Goal: Information Seeking & Learning: Learn about a topic

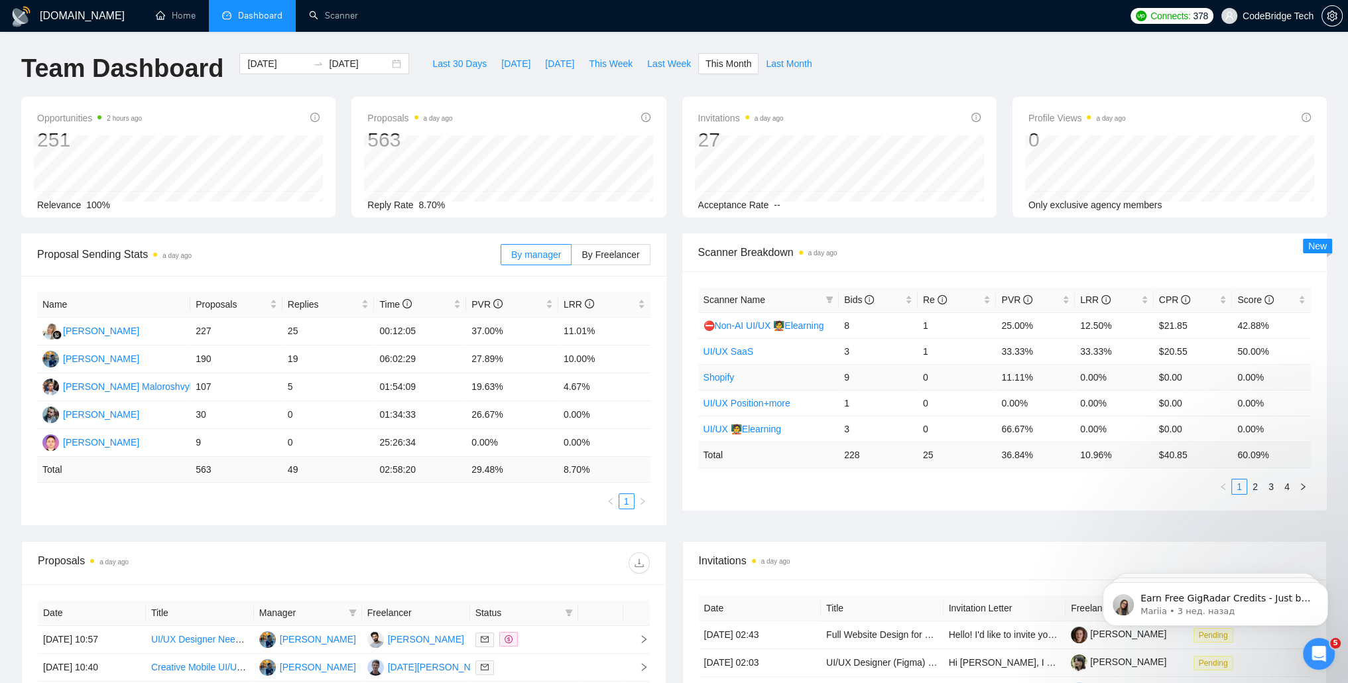
click at [725, 374] on link "Shopify" at bounding box center [719, 377] width 31 height 11
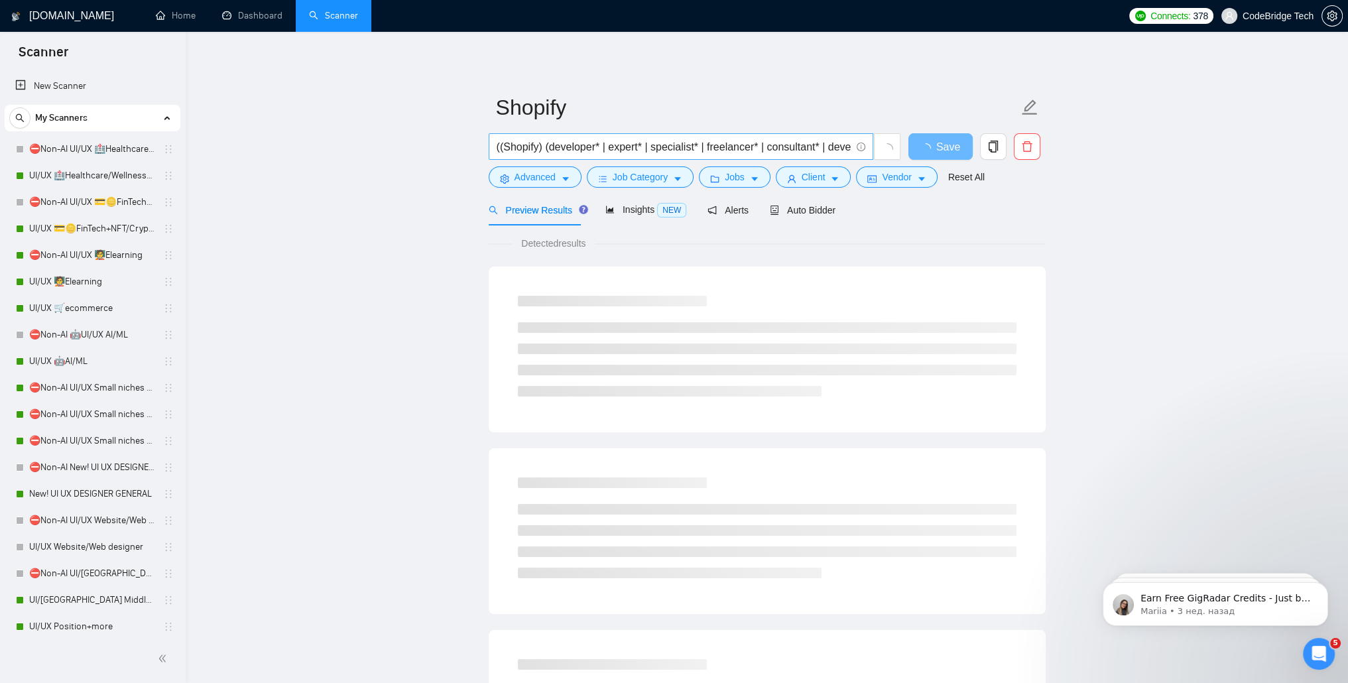
click at [674, 147] on input "((Shopify) (developer* | expert* | specialist* | freelancer* | consultant* | de…" at bounding box center [674, 147] width 354 height 17
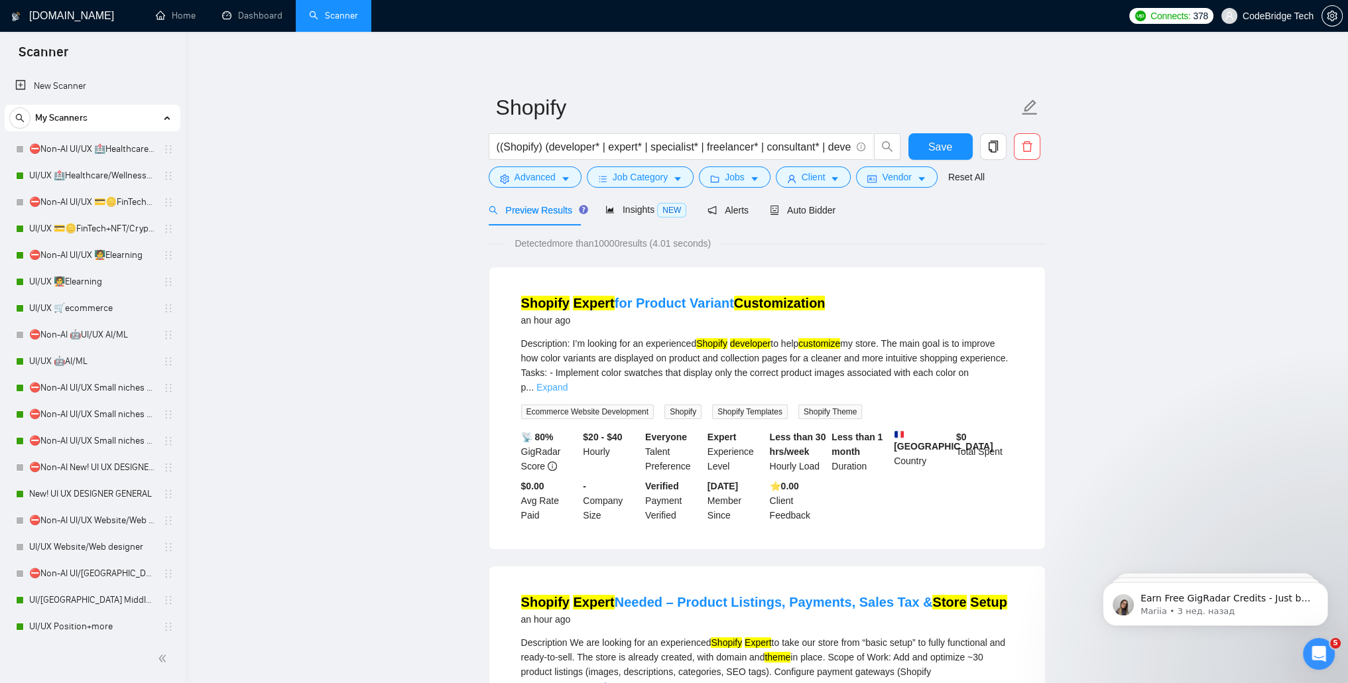
click at [568, 382] on link "Expand" at bounding box center [552, 387] width 31 height 11
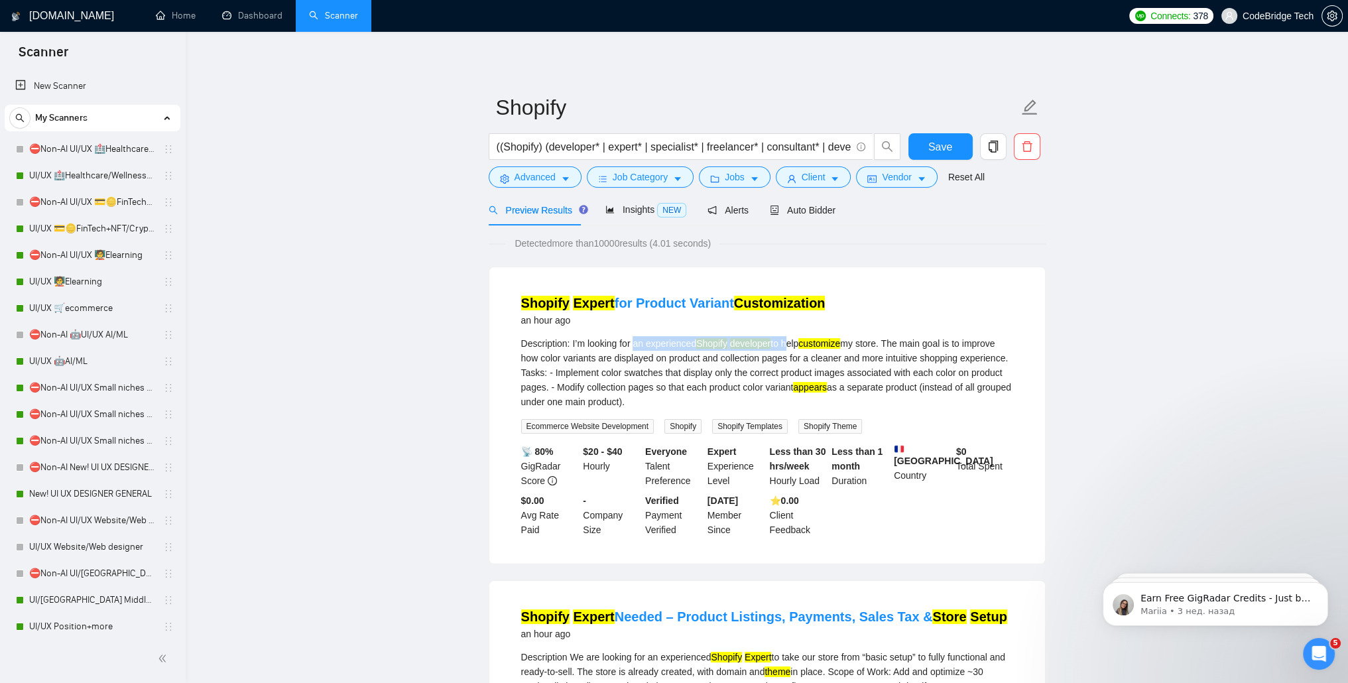
drag, startPoint x: 634, startPoint y: 348, endPoint x: 787, endPoint y: 348, distance: 152.6
click at [787, 348] on div "Description: I’m looking for an experienced Shopify developer to help customize…" at bounding box center [767, 372] width 492 height 73
click at [785, 354] on div "Description: I’m looking for an experienced Shopify developer to help customize…" at bounding box center [767, 372] width 492 height 73
drag, startPoint x: 612, startPoint y: 338, endPoint x: 831, endPoint y: 347, distance: 219.1
click at [831, 347] on div "Description: I’m looking for an experienced Shopify developer to help customize…" at bounding box center [767, 372] width 492 height 73
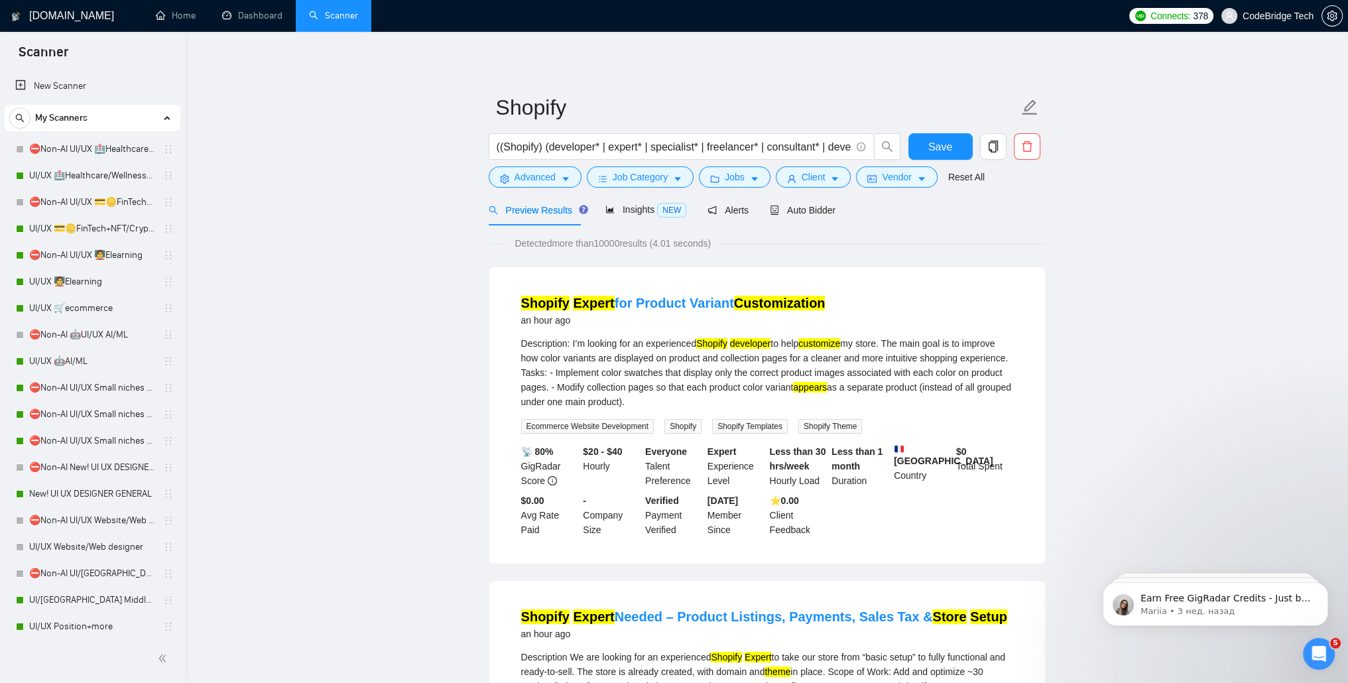
drag, startPoint x: 831, startPoint y: 347, endPoint x: 748, endPoint y: 361, distance: 84.2
click at [748, 361] on div "Description: I’m looking for an experienced Shopify developer to help customize…" at bounding box center [767, 372] width 492 height 73
drag, startPoint x: 698, startPoint y: 365, endPoint x: 890, endPoint y: 372, distance: 192.5
click at [890, 372] on div "Description: I’m looking for an experienced Shopify developer to help customize…" at bounding box center [767, 372] width 492 height 73
click at [642, 388] on div "Description: I’m looking for an experienced Shopify developer to help customize…" at bounding box center [767, 372] width 492 height 73
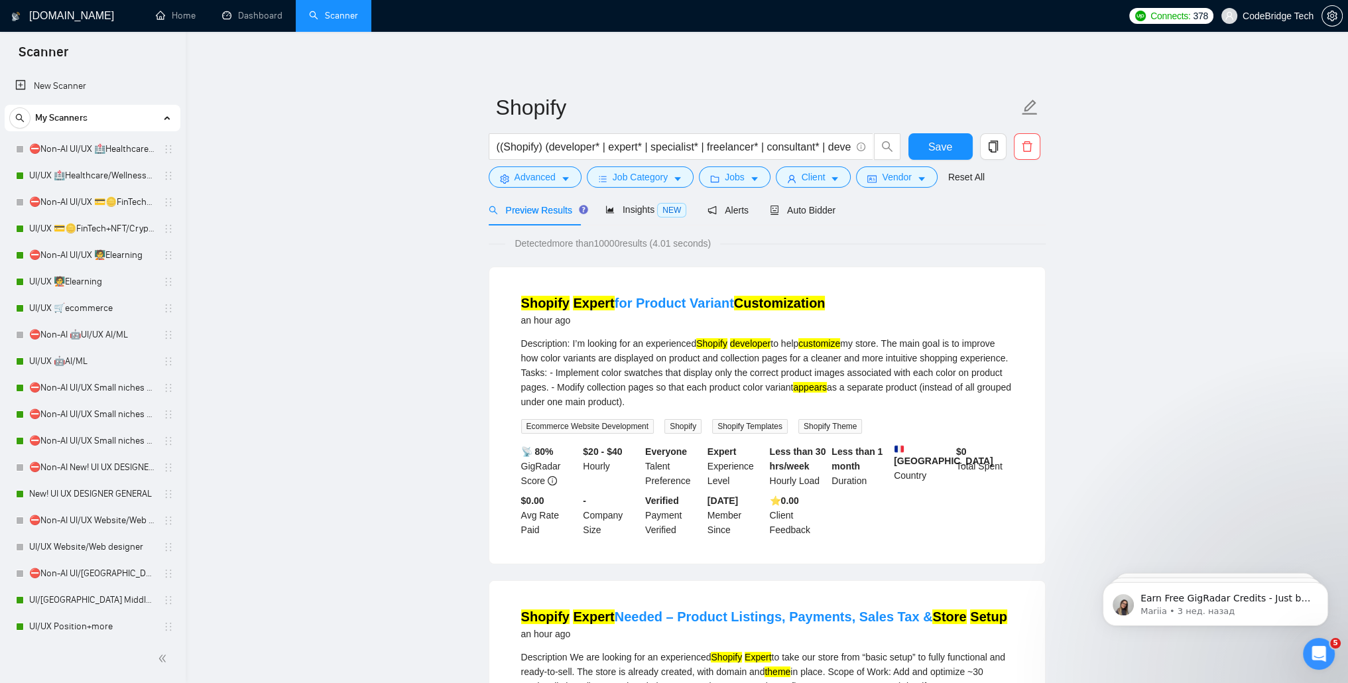
click at [618, 346] on div "Description: I’m looking for an experienced Shopify developer to help customize…" at bounding box center [767, 372] width 492 height 73
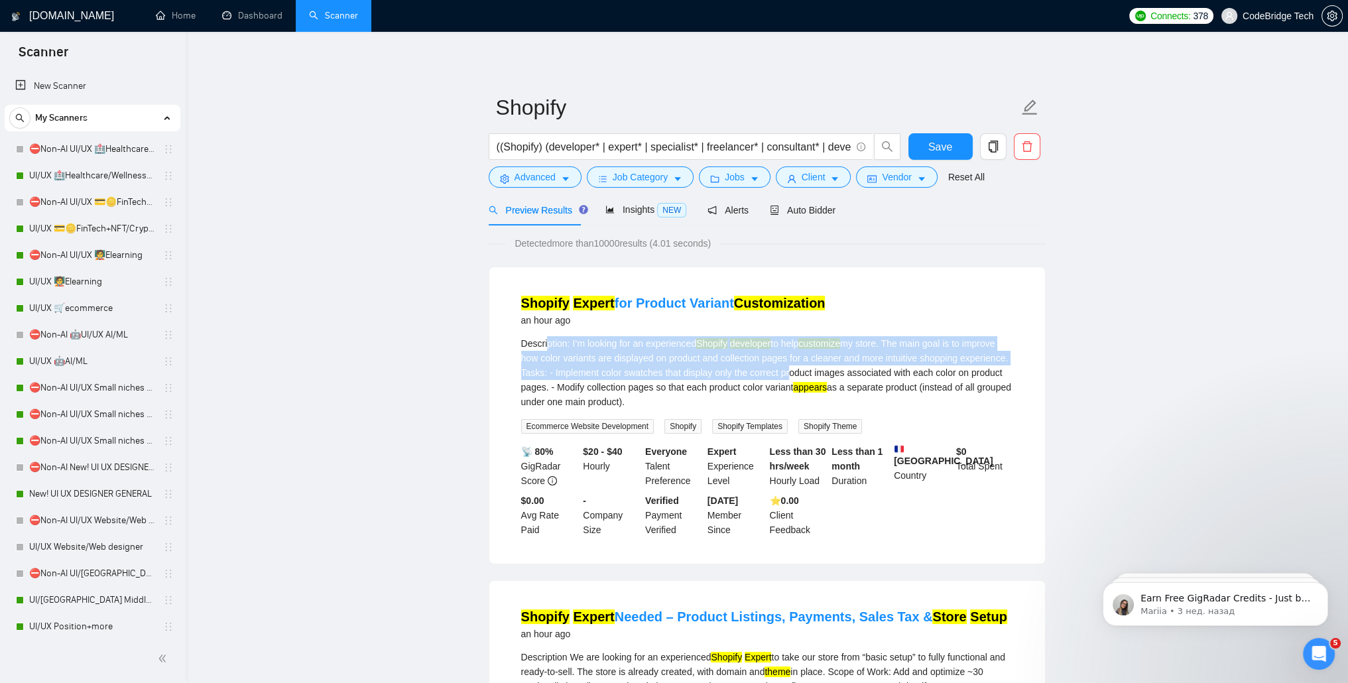
drag, startPoint x: 545, startPoint y: 339, endPoint x: 782, endPoint y: 377, distance: 240.5
click at [782, 377] on div "Description: I’m looking for an experienced Shopify developer to help customize…" at bounding box center [767, 372] width 492 height 73
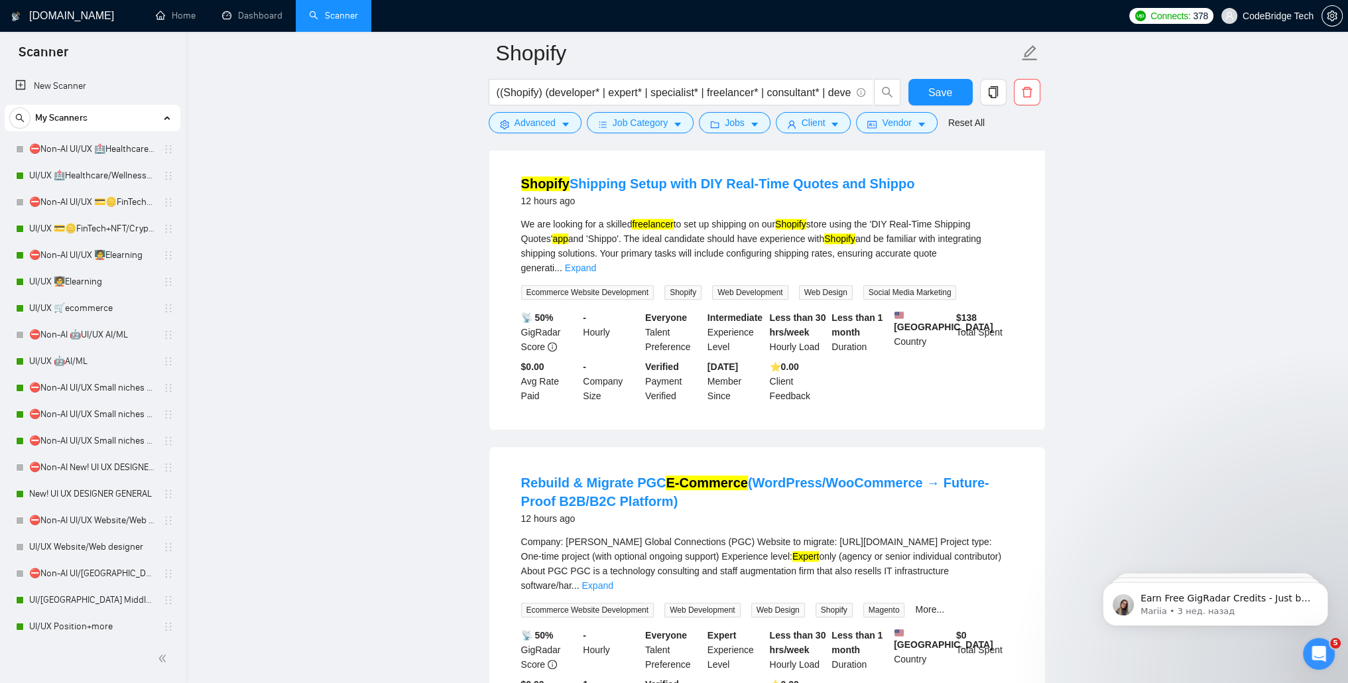
scroll to position [1459, 0]
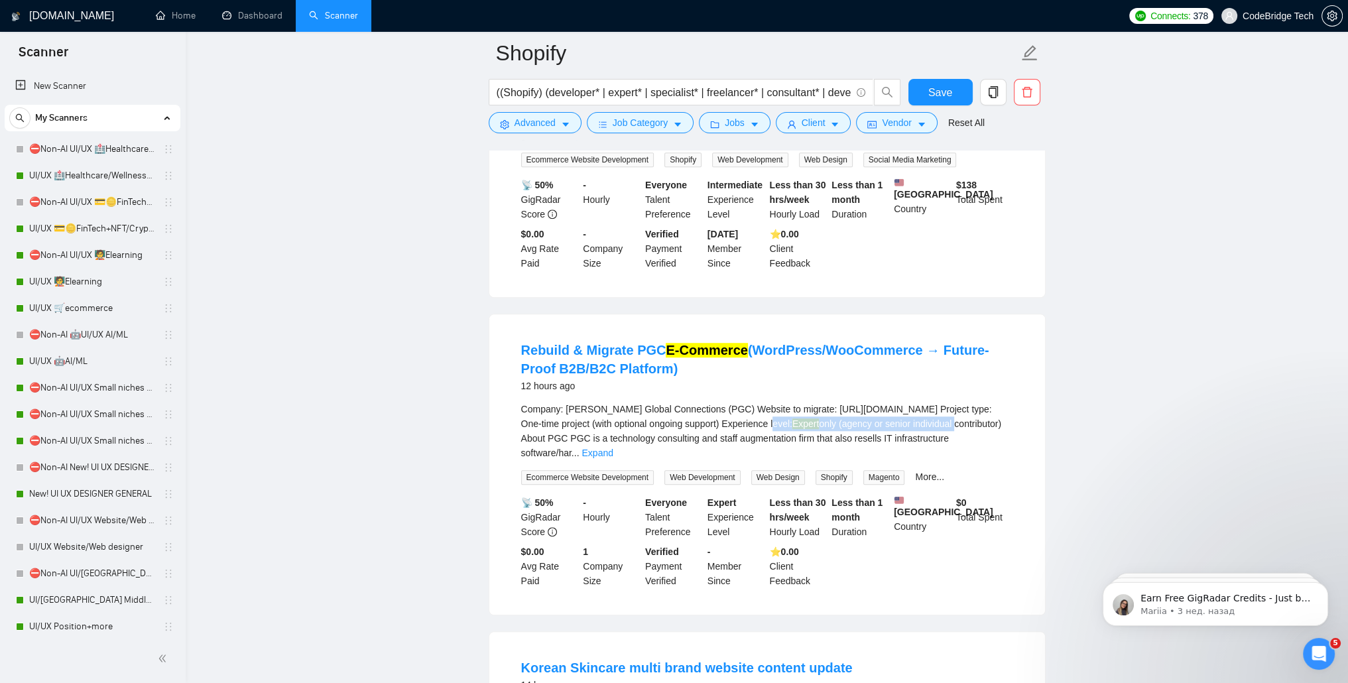
drag, startPoint x: 724, startPoint y: 385, endPoint x: 917, endPoint y: 384, distance: 193.0
click at [917, 402] on div "Company: [PERSON_NAME] Global Connections (PGC) Website to migrate: [URL][DOMAI…" at bounding box center [767, 431] width 492 height 58
drag, startPoint x: 917, startPoint y: 384, endPoint x: 838, endPoint y: 388, distance: 79.7
click at [838, 402] on div "Company: [PERSON_NAME] Global Connections (PGC) Website to migrate: [URL][DOMAI…" at bounding box center [767, 431] width 492 height 58
click at [726, 402] on div "Company: [PERSON_NAME] Global Connections (PGC) Website to migrate: [URL][DOMAI…" at bounding box center [767, 431] width 492 height 58
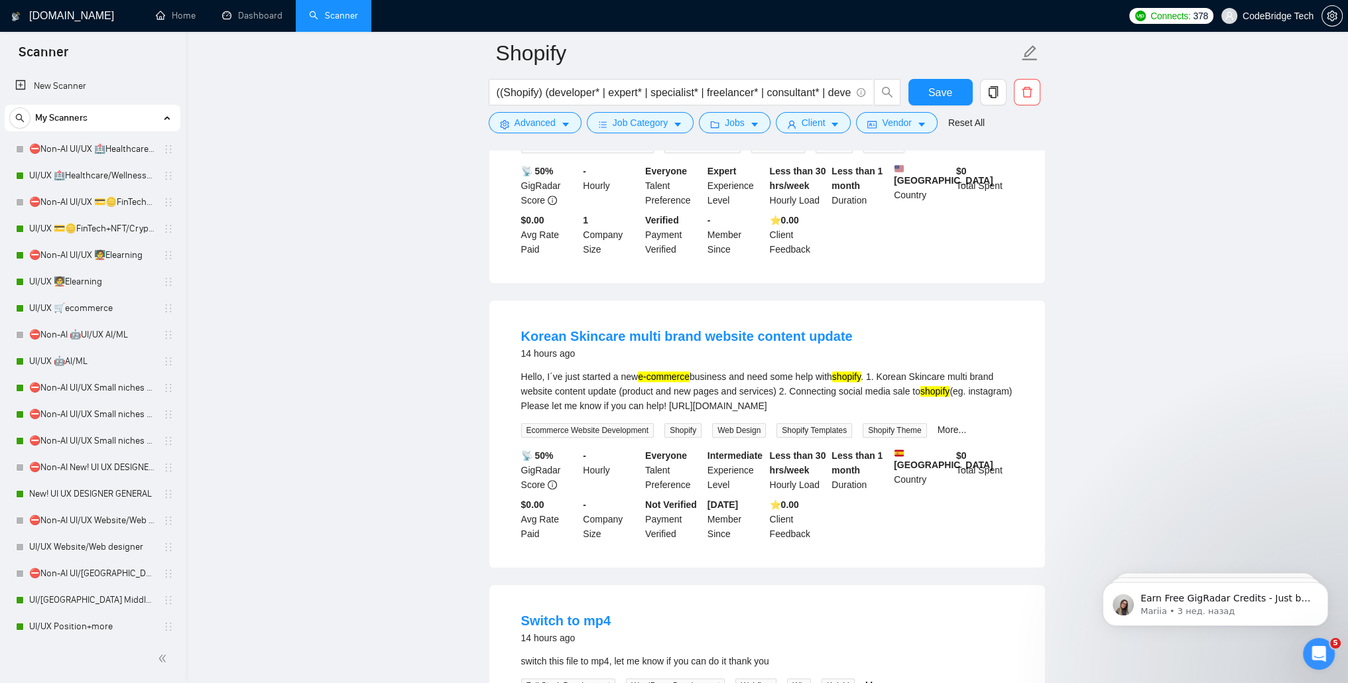
scroll to position [1990, 0]
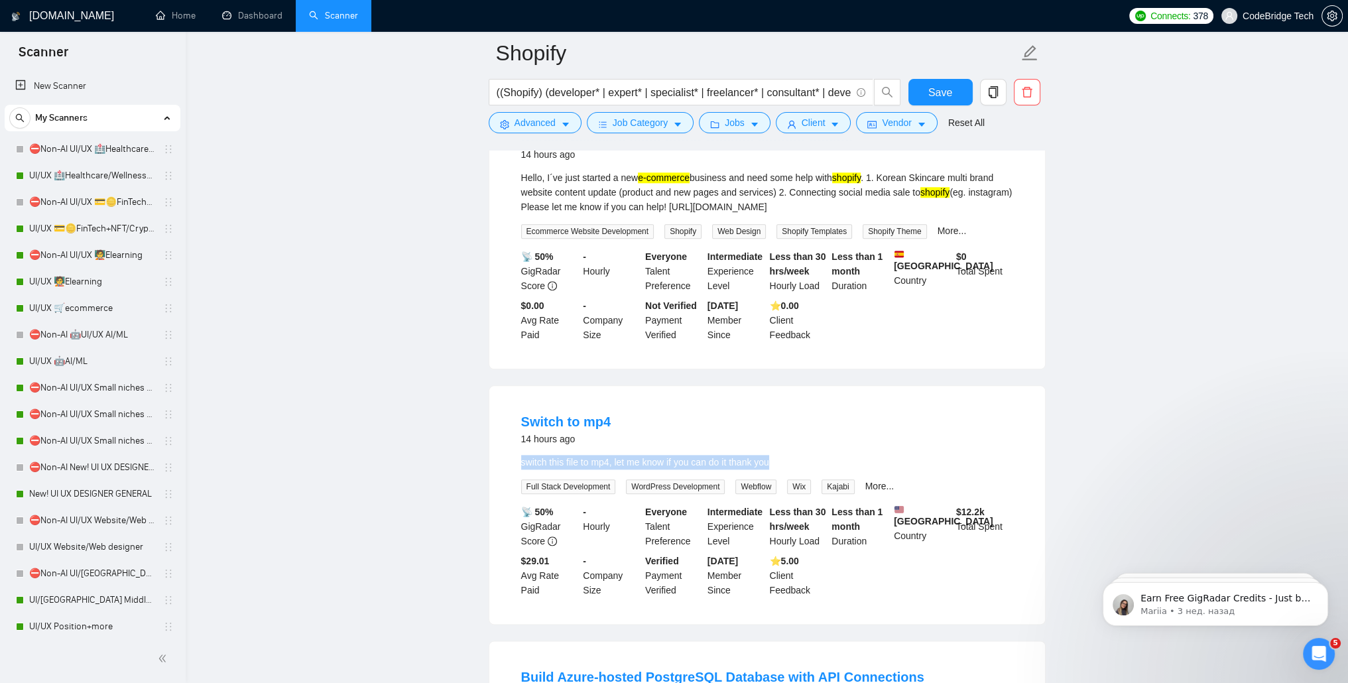
drag, startPoint x: 517, startPoint y: 418, endPoint x: 793, endPoint y: 412, distance: 276.0
click at [793, 412] on li "Switch to mp4 14 hours ago switch this file to mp4, let me know if you can do i…" at bounding box center [767, 505] width 524 height 206
click at [872, 481] on link "More..." at bounding box center [880, 486] width 29 height 11
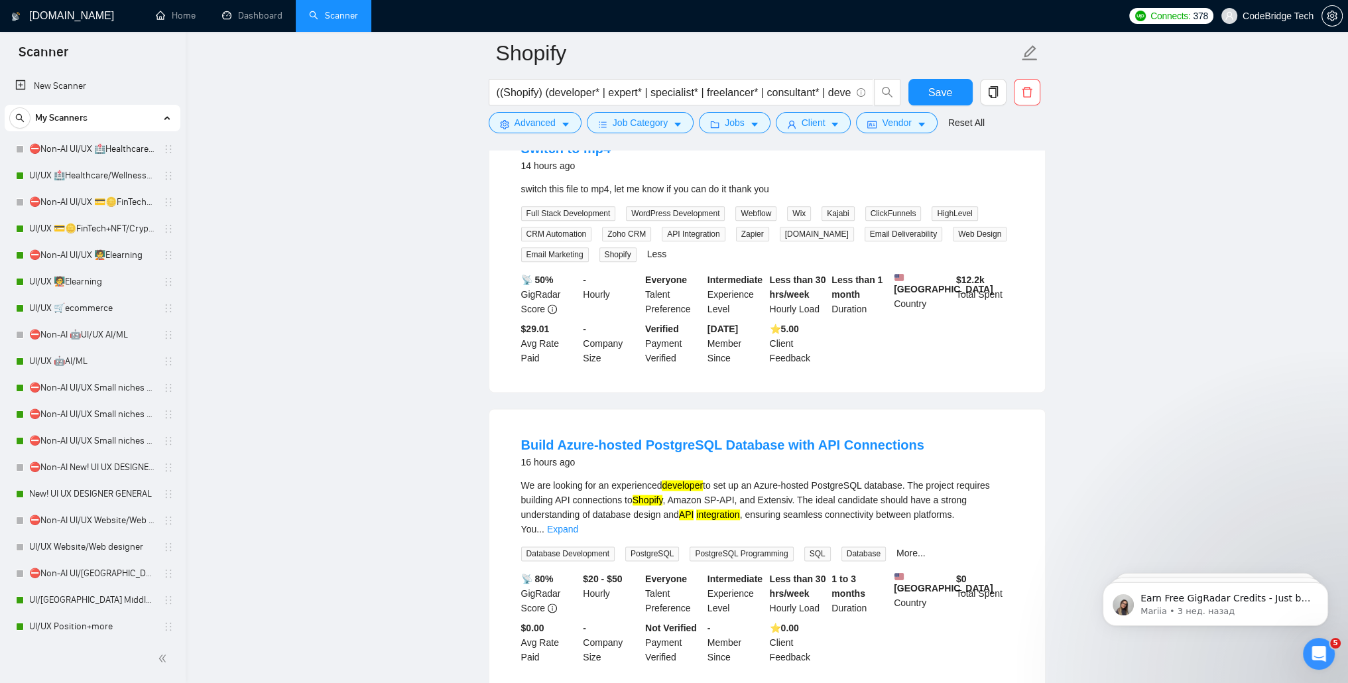
scroll to position [2321, 0]
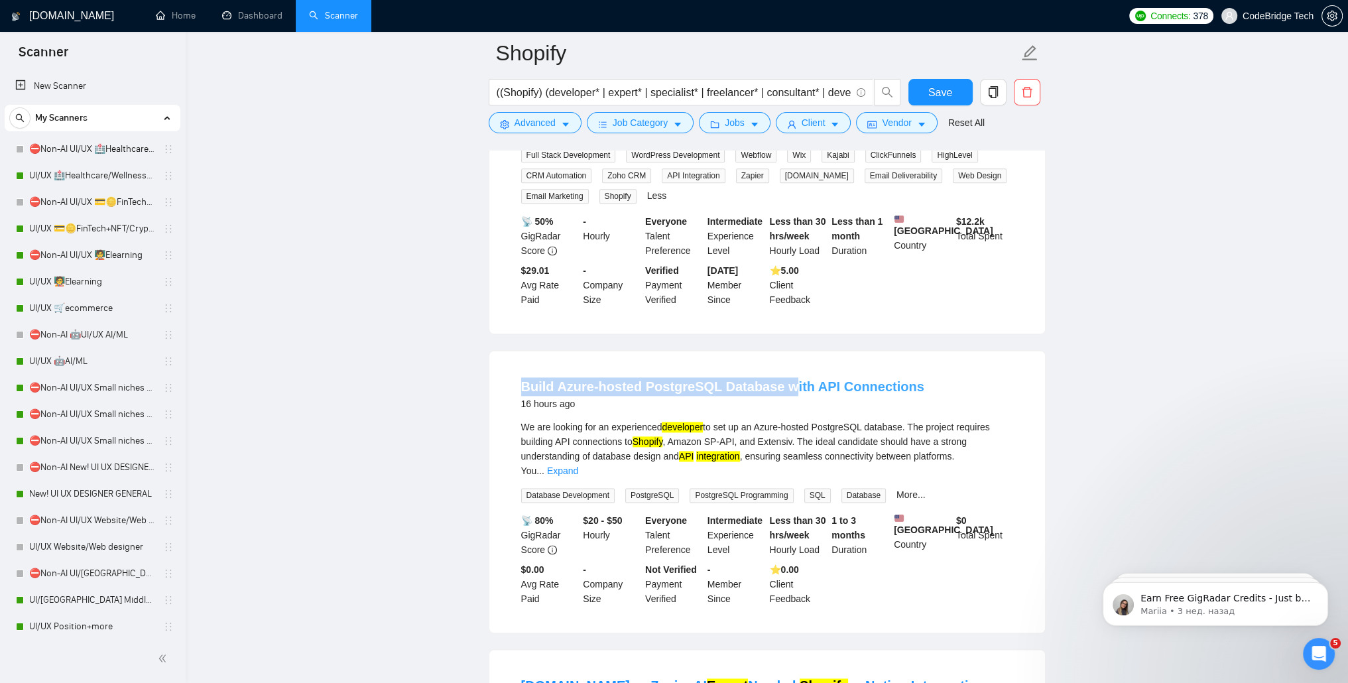
drag, startPoint x: 517, startPoint y: 358, endPoint x: 783, endPoint y: 359, distance: 266.0
click at [783, 367] on li "Build Azure-hosted PostgreSQL Database with API Connections 16 hours ago We are…" at bounding box center [767, 492] width 524 height 250
click at [720, 451] on mark "integration" at bounding box center [717, 456] width 43 height 11
click at [998, 420] on div "We are looking for an experienced developer to set up an Azure-hosted PostgreSQ…" at bounding box center [767, 449] width 492 height 58
click at [578, 466] on link "Expand" at bounding box center [562, 471] width 31 height 11
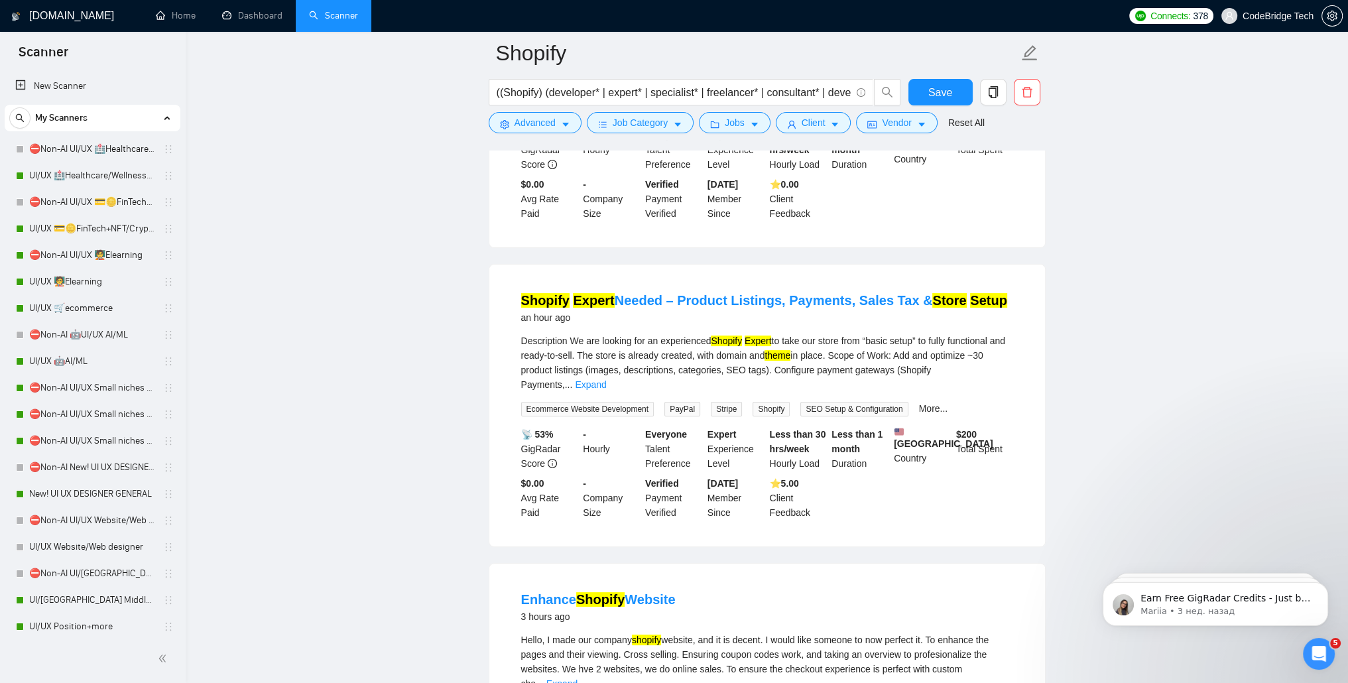
scroll to position [295, 0]
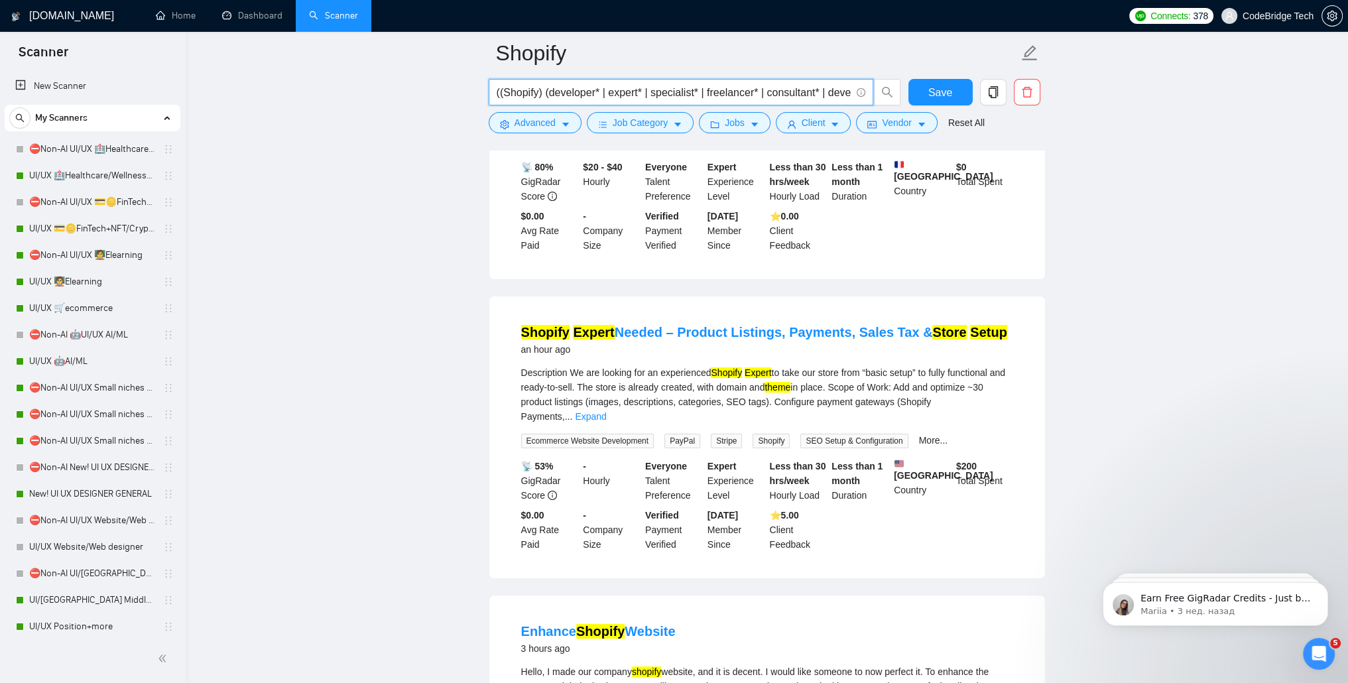
click at [554, 88] on input "((Shopify) (developer* | expert* | specialist* | freelancer* | consultant* | de…" at bounding box center [674, 92] width 354 height 17
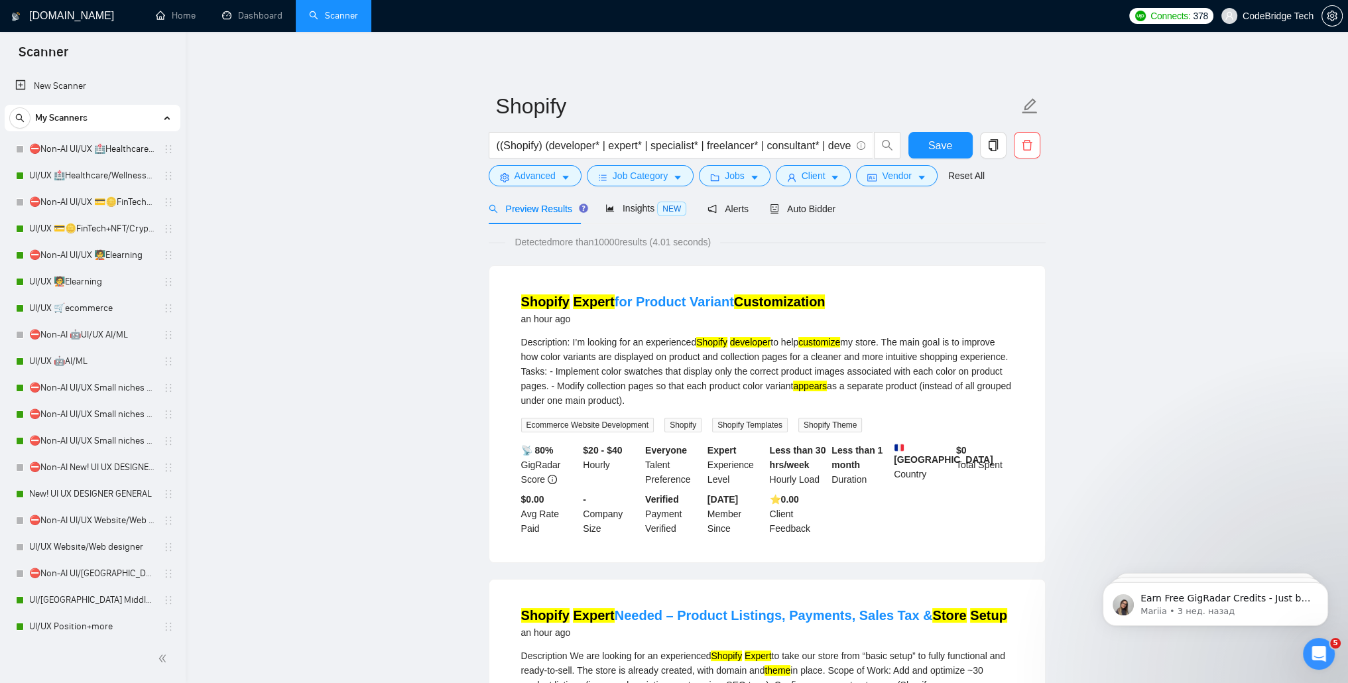
scroll to position [0, 0]
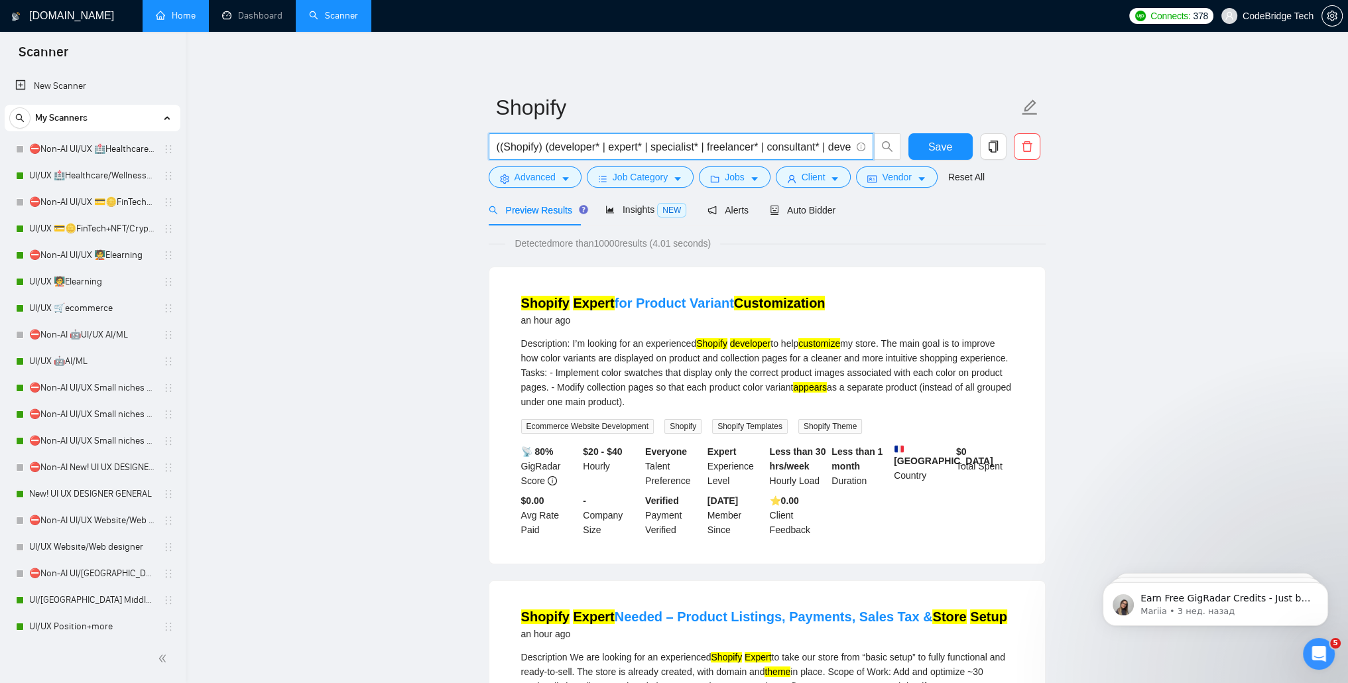
click at [181, 14] on link "Home" at bounding box center [176, 15] width 40 height 11
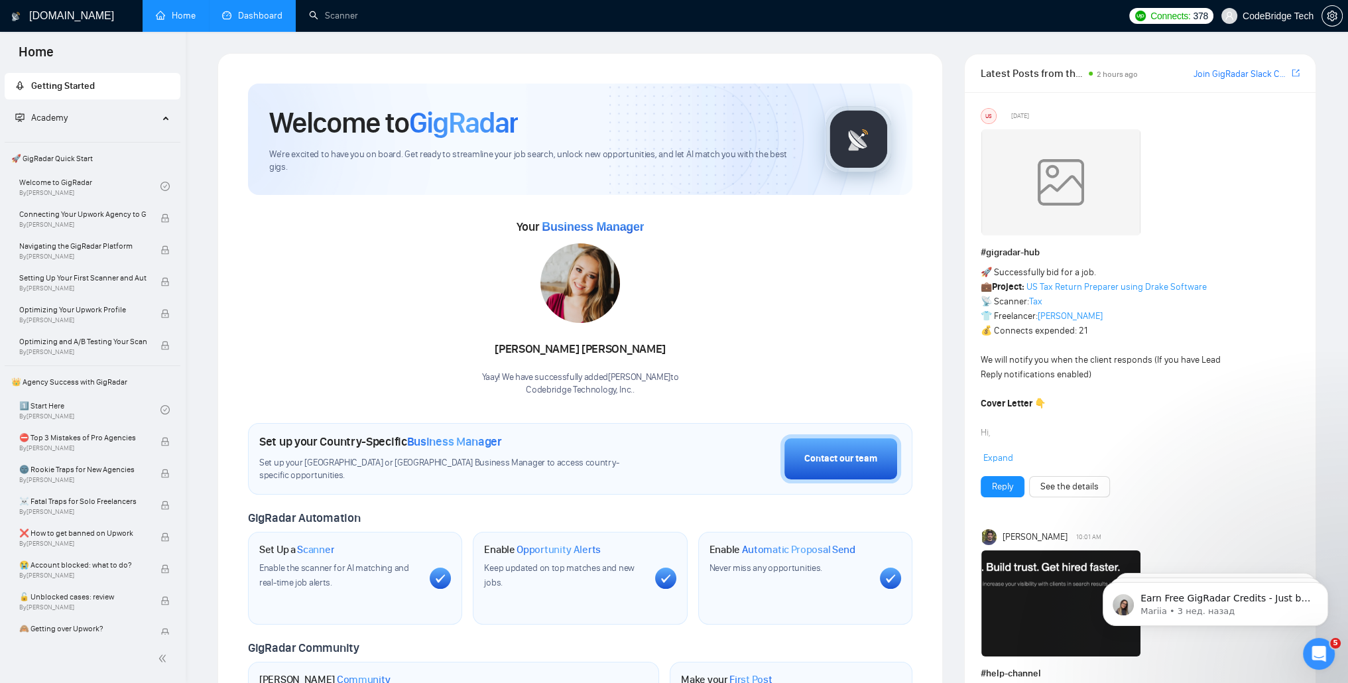
click at [245, 14] on link "Dashboard" at bounding box center [252, 15] width 60 height 11
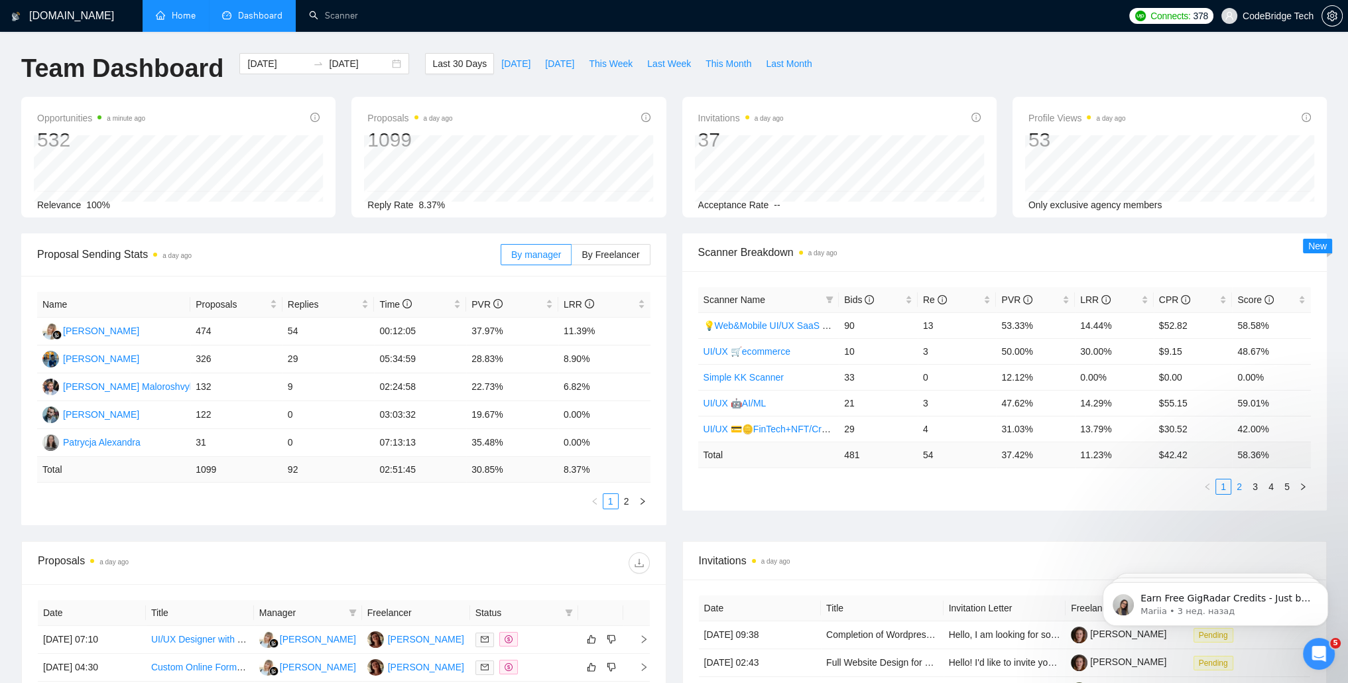
click at [1245, 489] on link "2" at bounding box center [1239, 487] width 15 height 15
click at [1227, 486] on link "1" at bounding box center [1223, 487] width 15 height 15
